Goal: Task Accomplishment & Management: Use online tool/utility

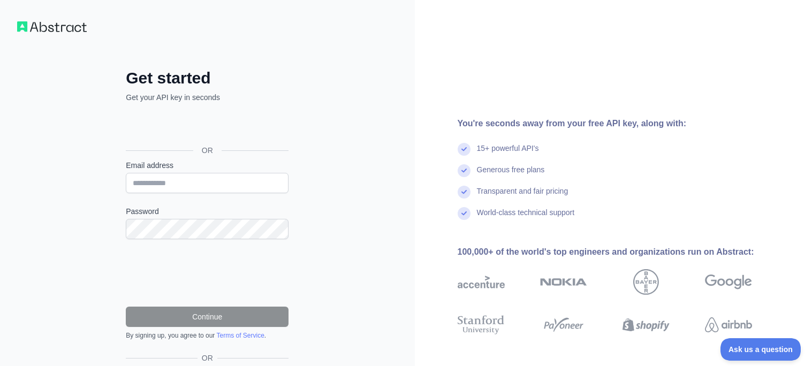
click at [243, 170] on label "Email address" at bounding box center [207, 165] width 163 height 11
click at [243, 173] on input "Email address" at bounding box center [207, 183] width 163 height 20
type input "**********"
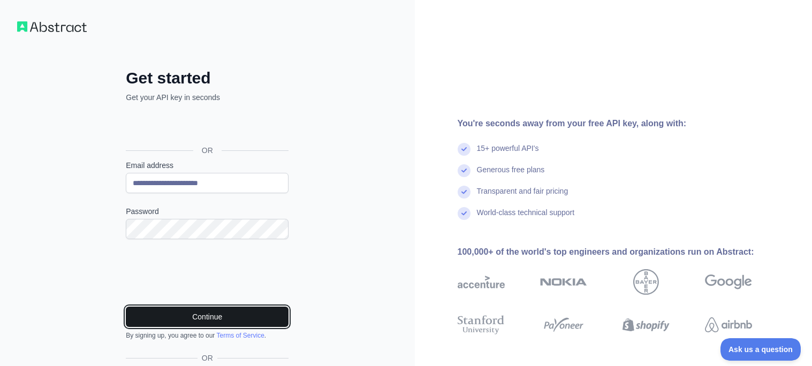
click at [153, 308] on button "Continue" at bounding box center [207, 317] width 163 height 20
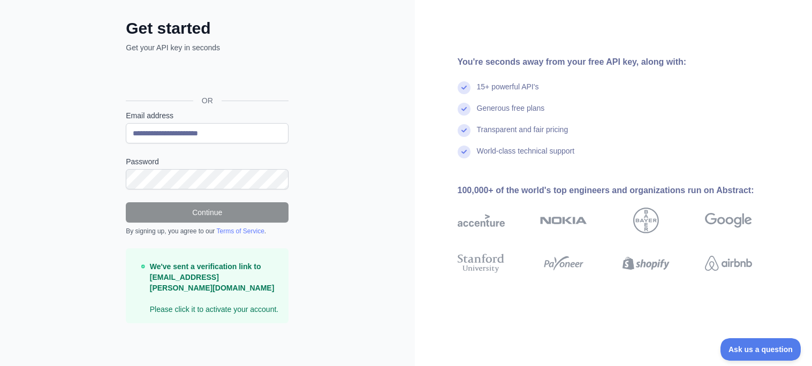
scroll to position [50, 0]
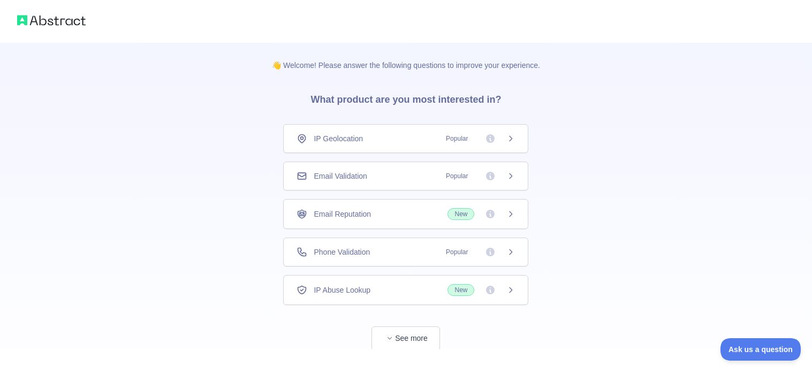
click at [633, 125] on div "👋 Welcome! Please answer the following questions to improve your experience. Wh…" at bounding box center [406, 197] width 812 height 394
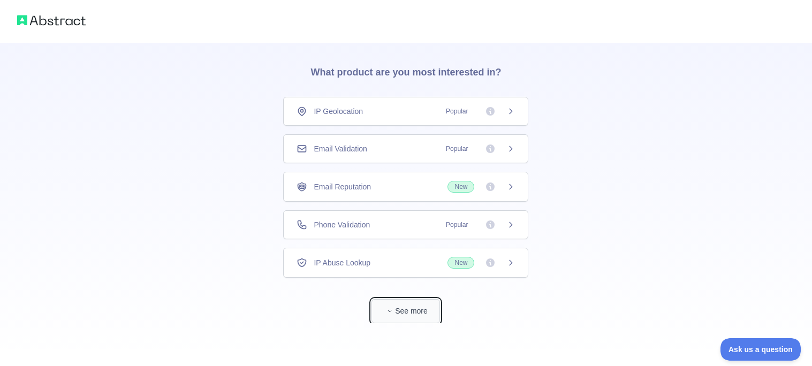
click at [414, 313] on button "See more" at bounding box center [406, 311] width 69 height 24
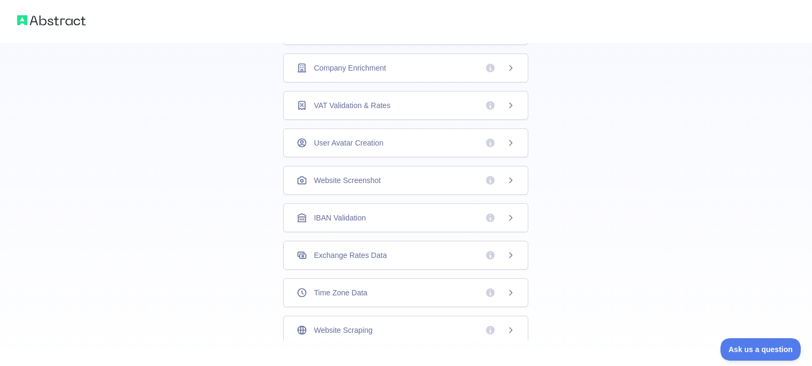
scroll to position [314, 0]
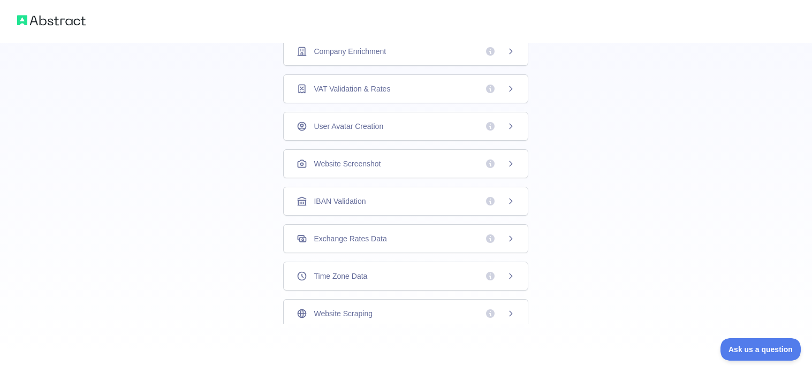
click at [470, 312] on div "Website Scraping" at bounding box center [406, 313] width 219 height 11
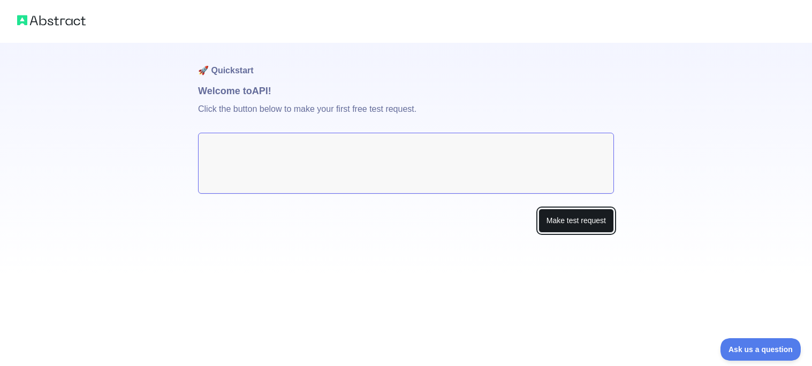
click at [568, 219] on button "Make test request" at bounding box center [577, 221] width 76 height 24
click at [590, 221] on button "Make test request" at bounding box center [577, 221] width 76 height 24
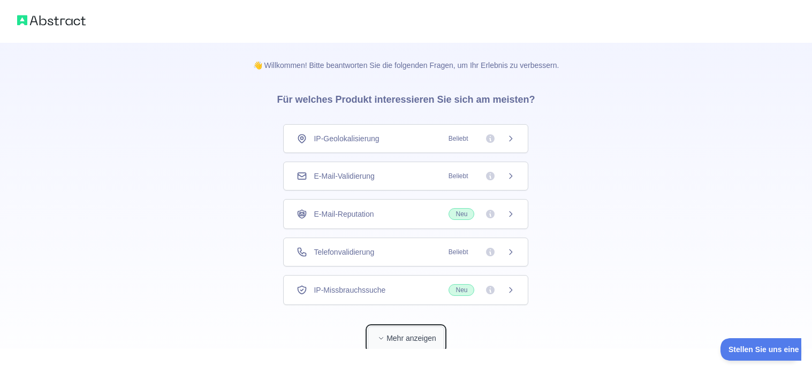
click at [402, 333] on button "Mehr anzeigen" at bounding box center [406, 339] width 77 height 24
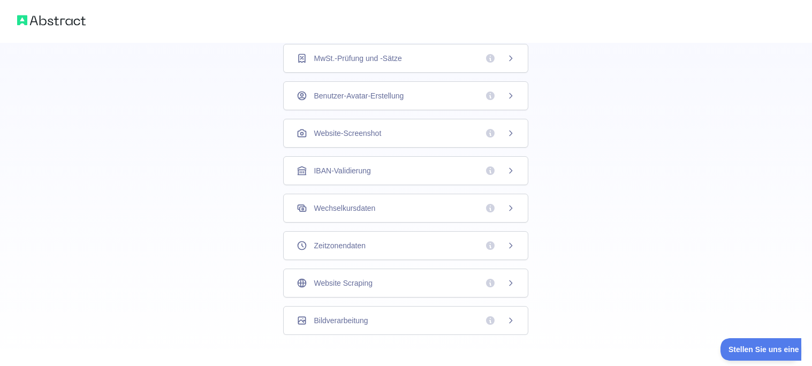
scroll to position [314, 0]
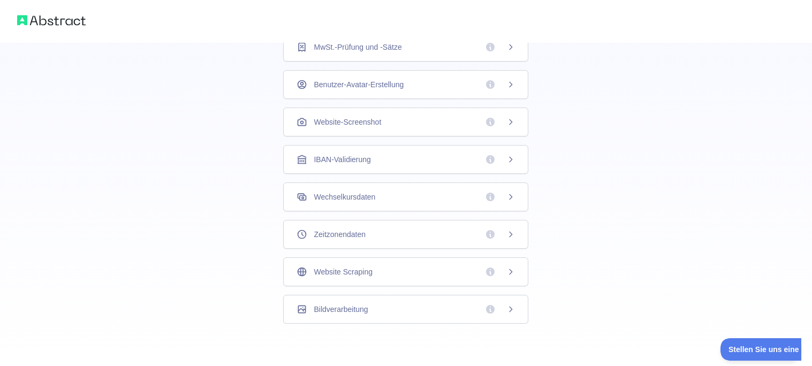
click at [463, 275] on div "Website Scraping" at bounding box center [406, 272] width 219 height 11
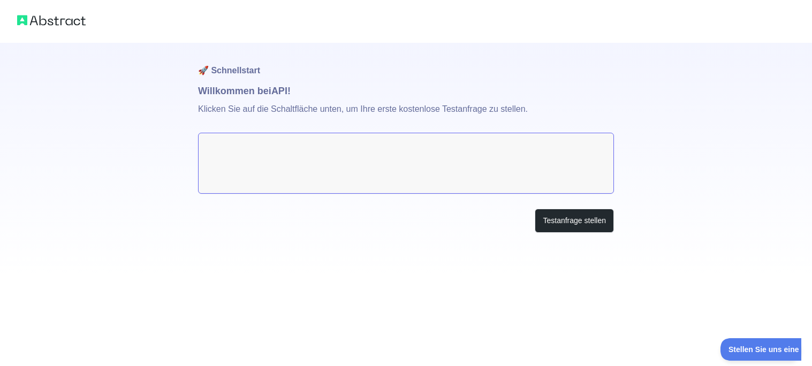
click at [441, 160] on textarea at bounding box center [406, 163] width 416 height 61
click at [458, 161] on textarea at bounding box center [406, 163] width 416 height 61
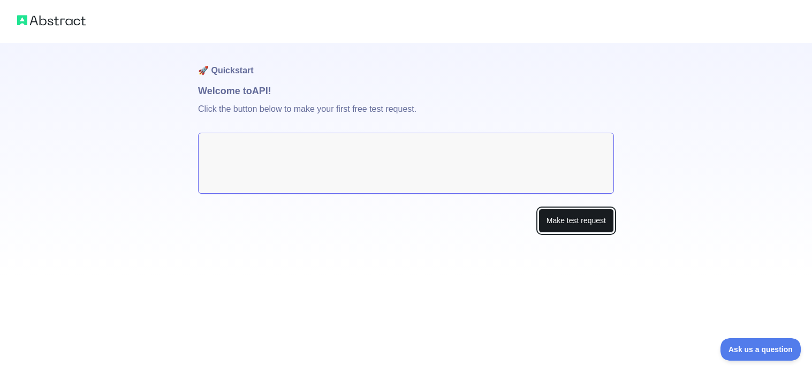
click at [558, 223] on button "Make test request" at bounding box center [577, 221] width 76 height 24
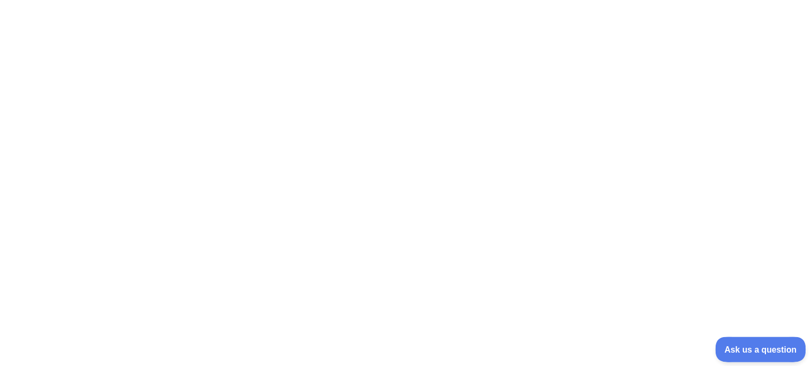
click at [732, 344] on span "Ask us a question" at bounding box center [756, 347] width 80 height 7
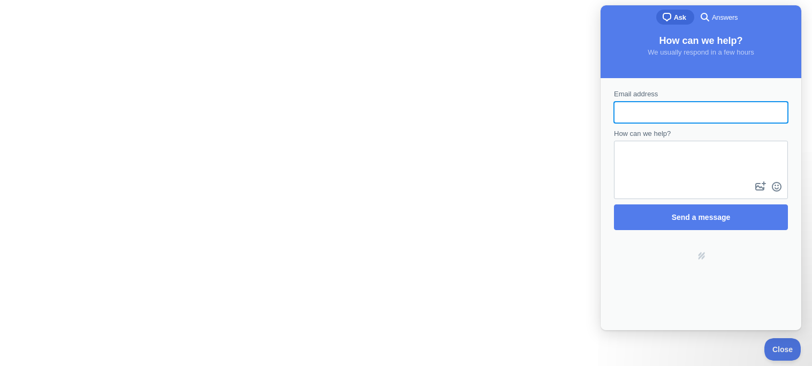
click at [724, 17] on span "Answers" at bounding box center [725, 17] width 26 height 11
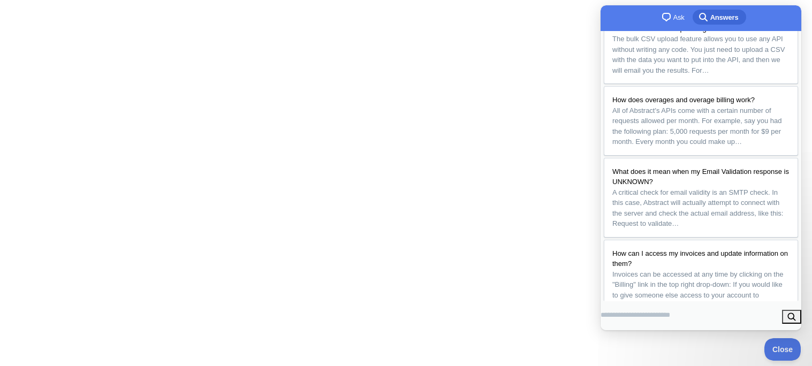
scroll to position [138, 0]
